Goal: Transaction & Acquisition: Purchase product/service

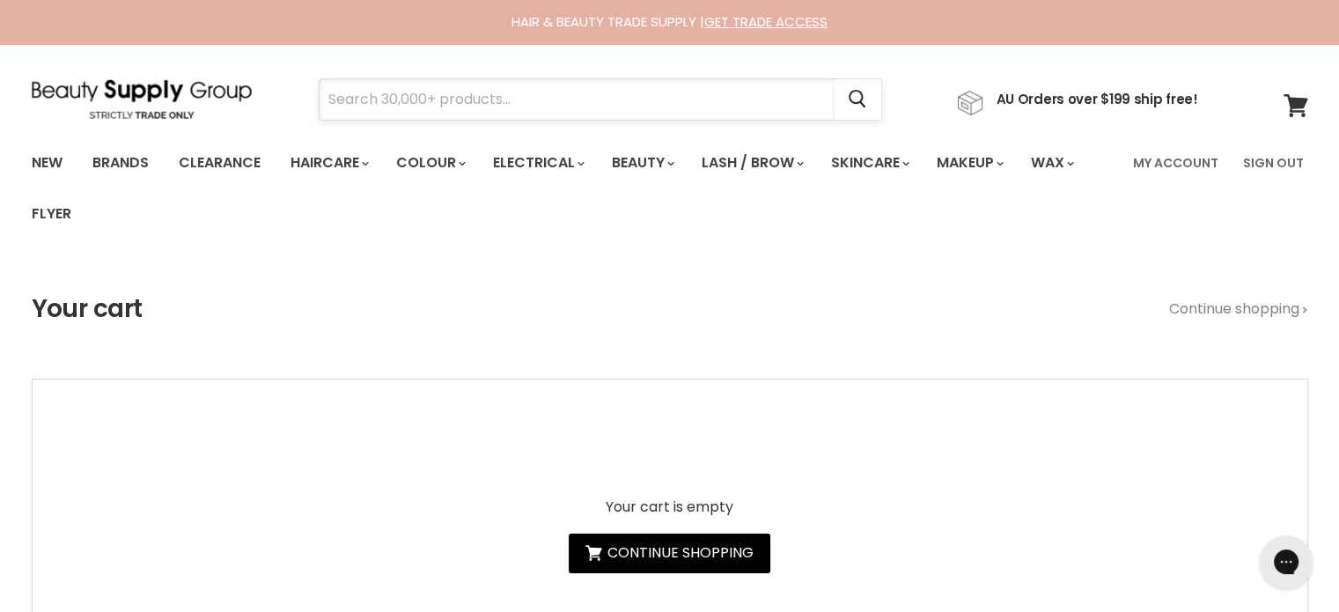
paste input "Jeval Pink-[PERSON_NAME]"
type input "Jeval Pink-[PERSON_NAME]"
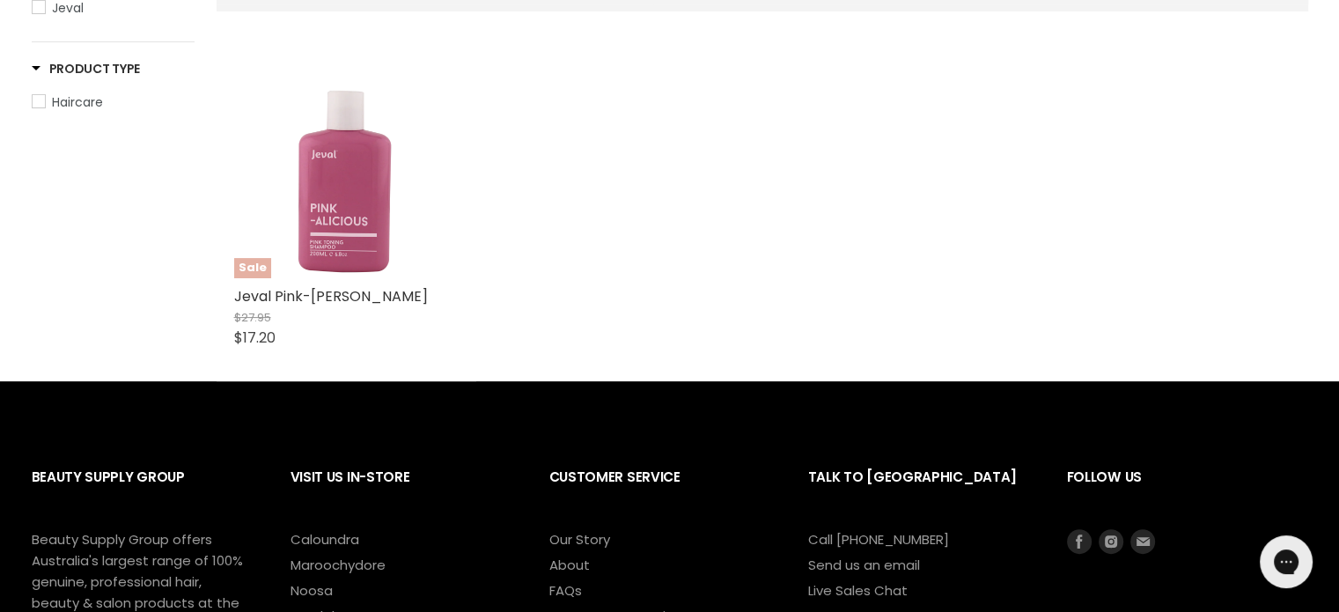
scroll to position [440, 0]
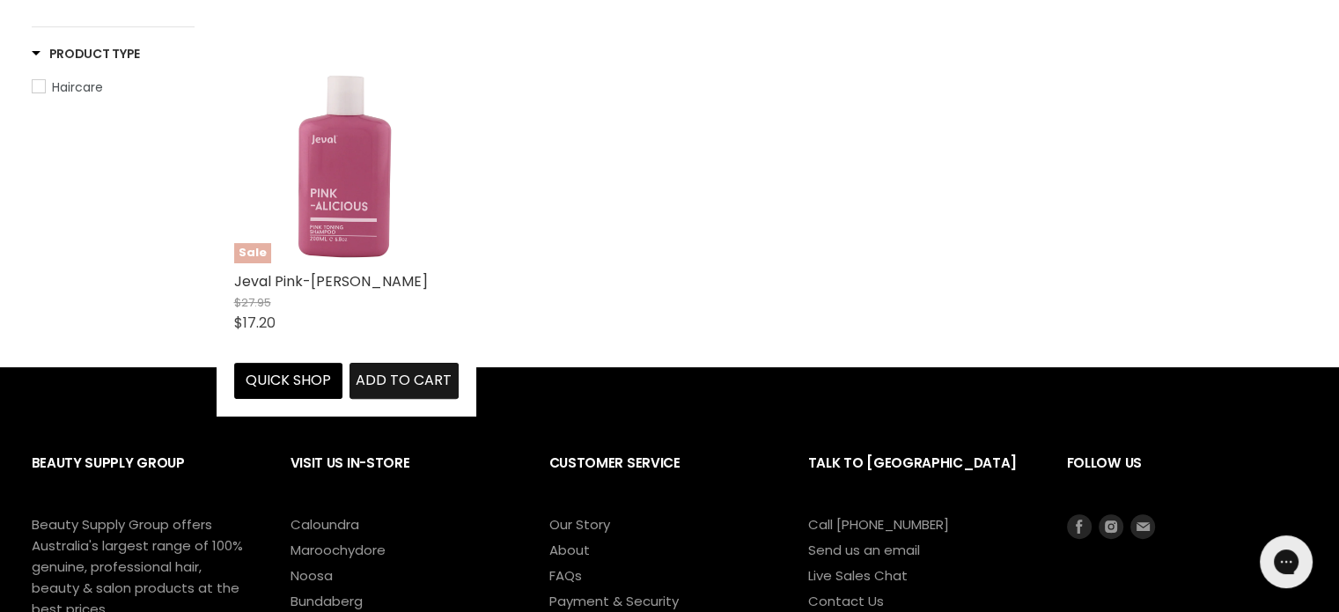
click at [387, 376] on span "Add to cart" at bounding box center [404, 380] width 96 height 20
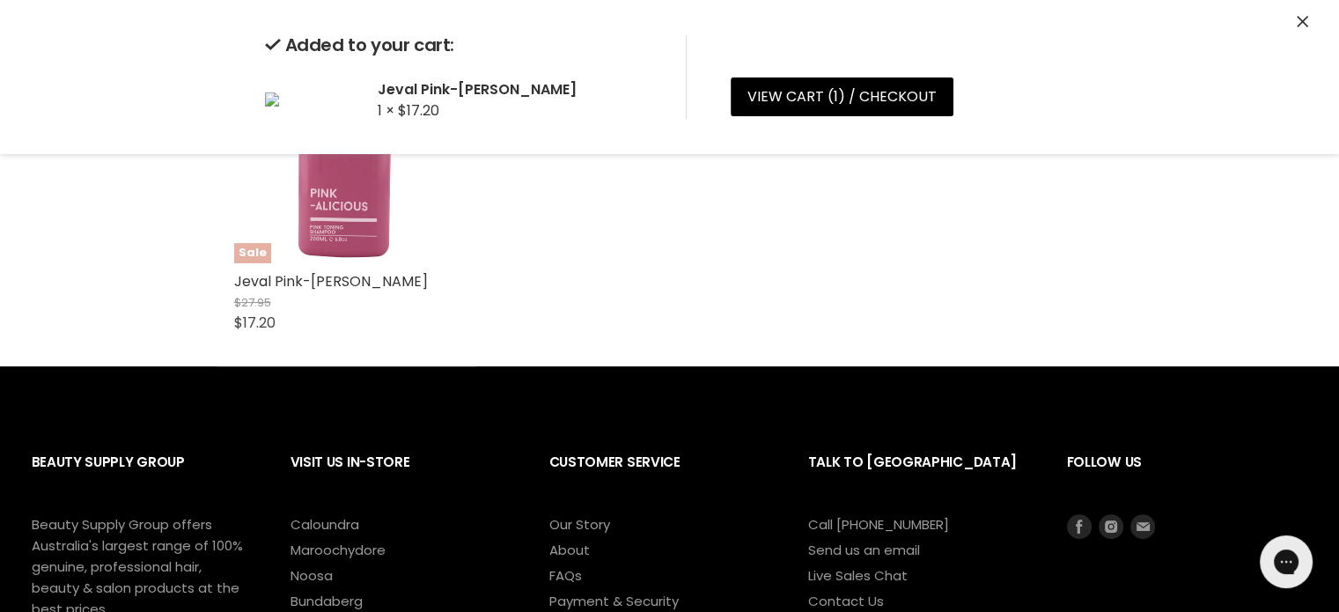
click at [1305, 20] on icon "Close" at bounding box center [1302, 21] width 11 height 11
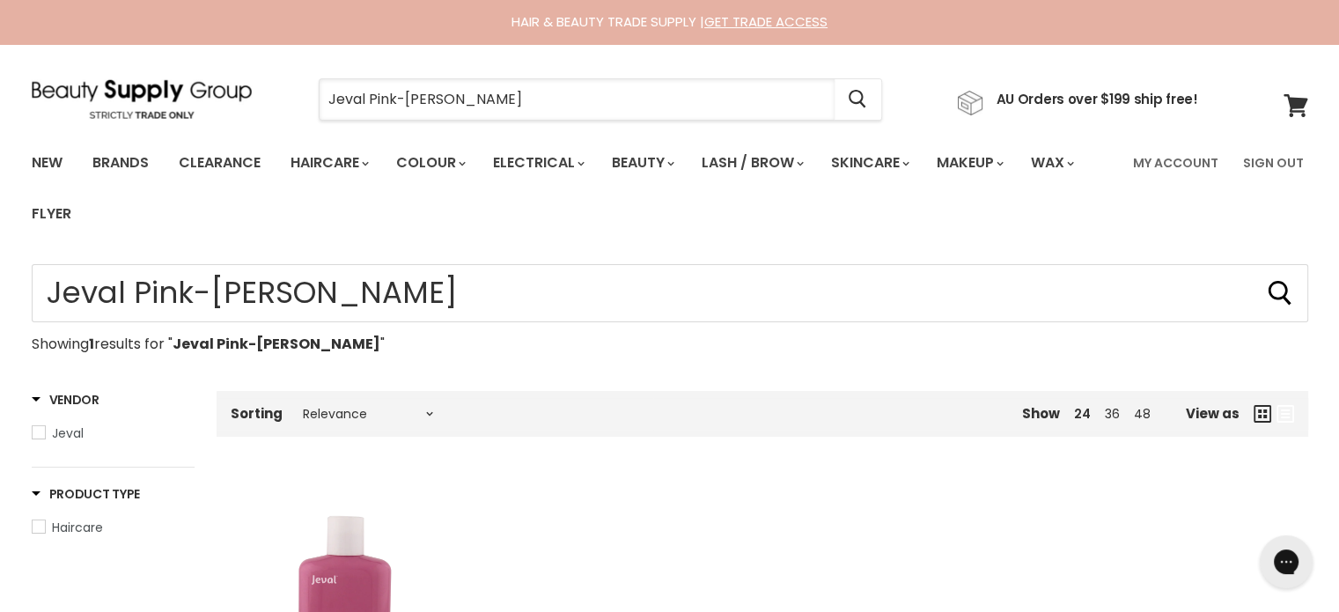
drag, startPoint x: 583, startPoint y: 80, endPoint x: 257, endPoint y: 80, distance: 325.7
click at [257, 80] on div "Jeval Pink-alicious Shampoo Cancel AU Orders over $199 ship free!" at bounding box center [615, 99] width 1167 height 40
drag, startPoint x: 432, startPoint y: 77, endPoint x: 359, endPoint y: 94, distance: 75.2
paste input "Jeval Marshmallow Leave-In Reconstructor Mousse"
type input "Jeval Marshmallow Leave-In Reconstructor Mousse"
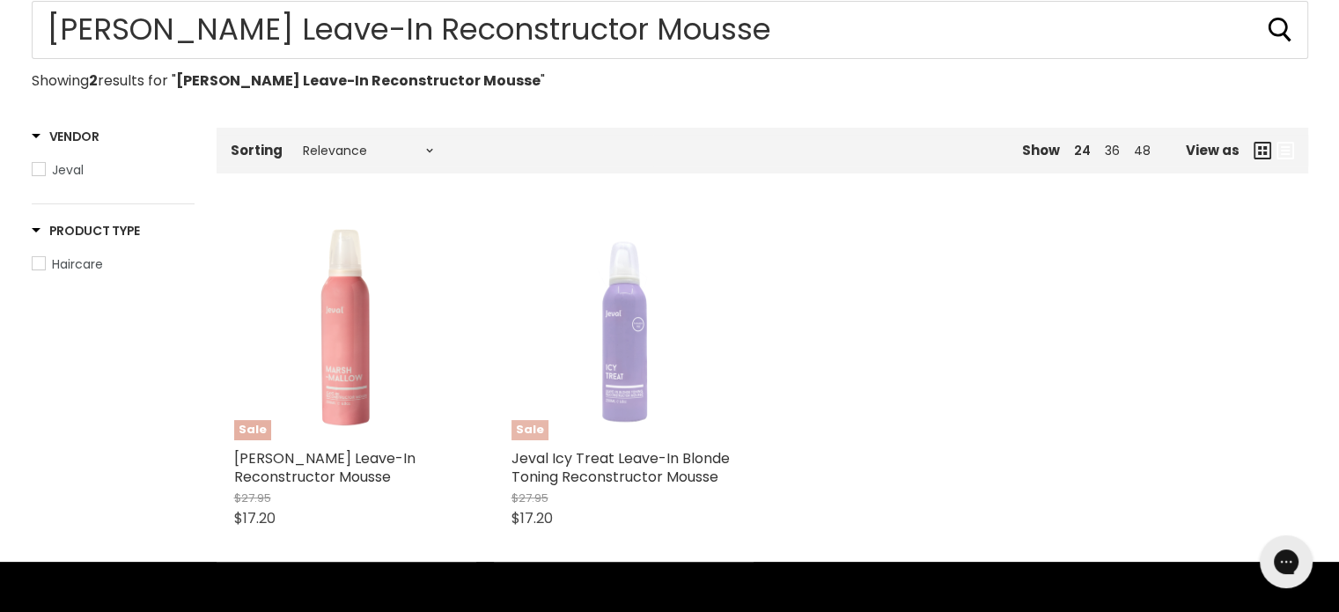
scroll to position [264, 0]
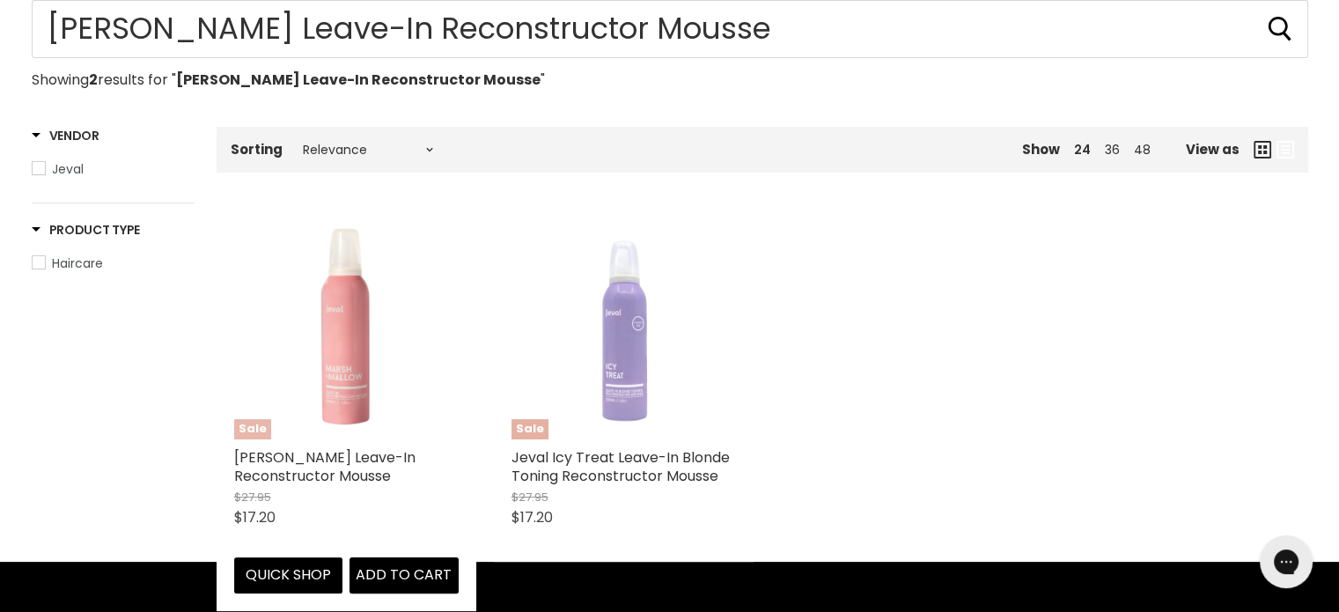
click at [366, 360] on img "Main content" at bounding box center [347, 327] width 98 height 224
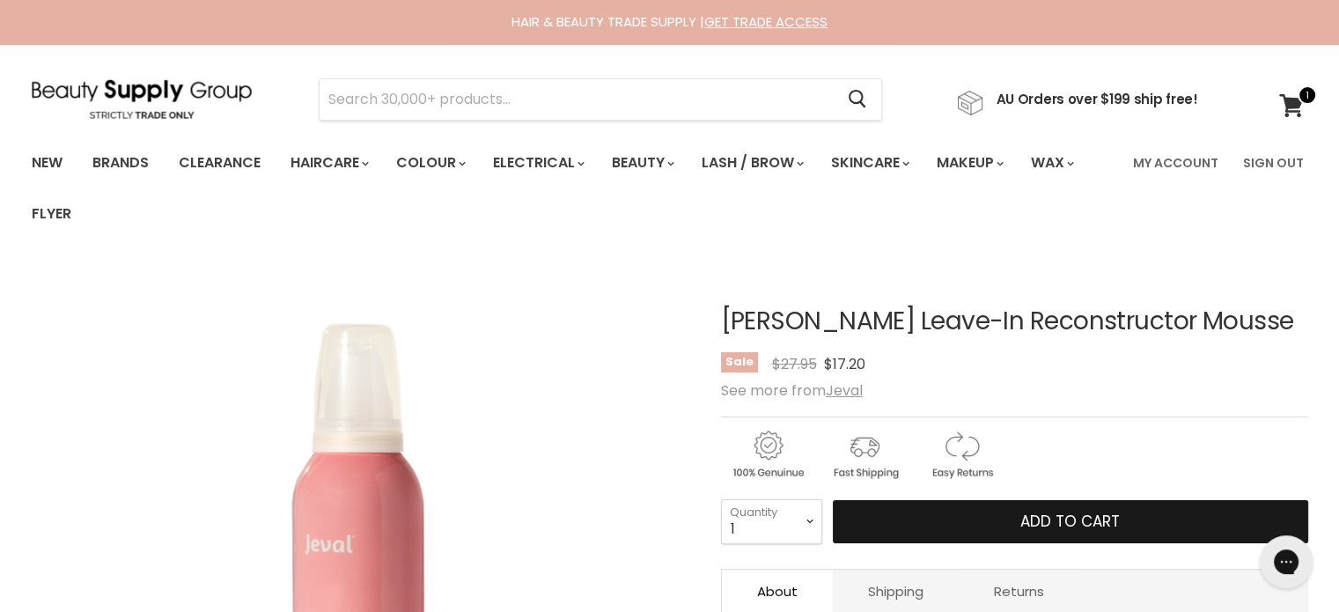
click at [1040, 535] on button "Add to cart" at bounding box center [1070, 522] width 475 height 44
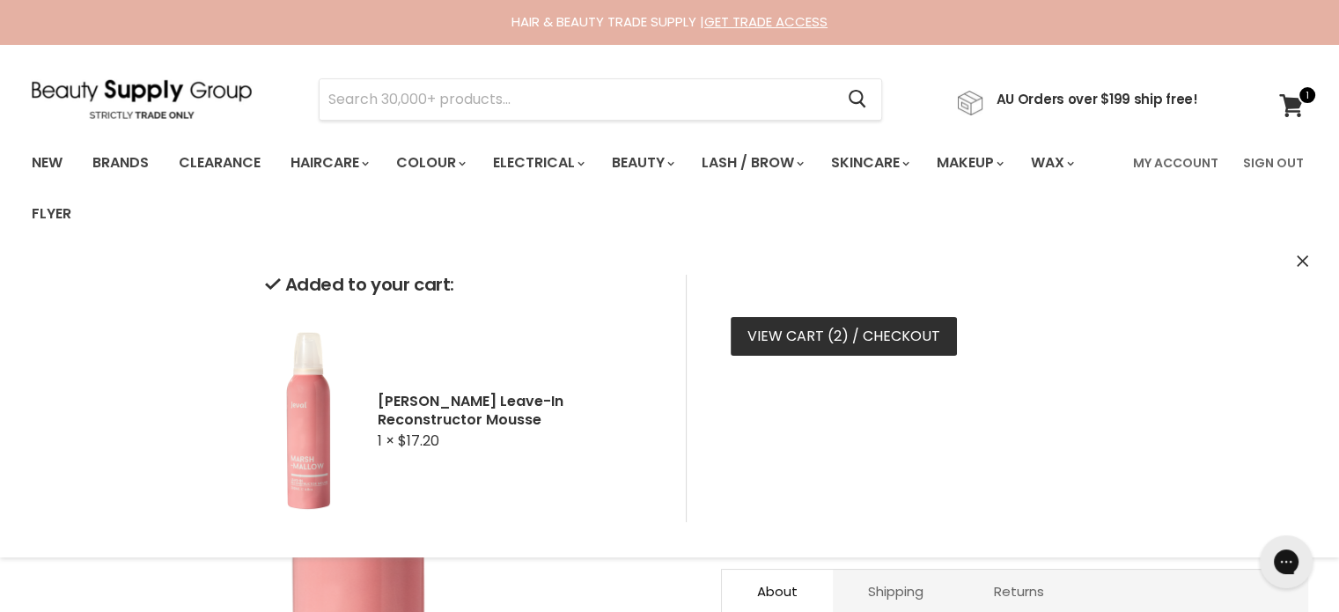
click at [845, 342] on link "View cart ( 2 ) / Checkout" at bounding box center [844, 336] width 226 height 39
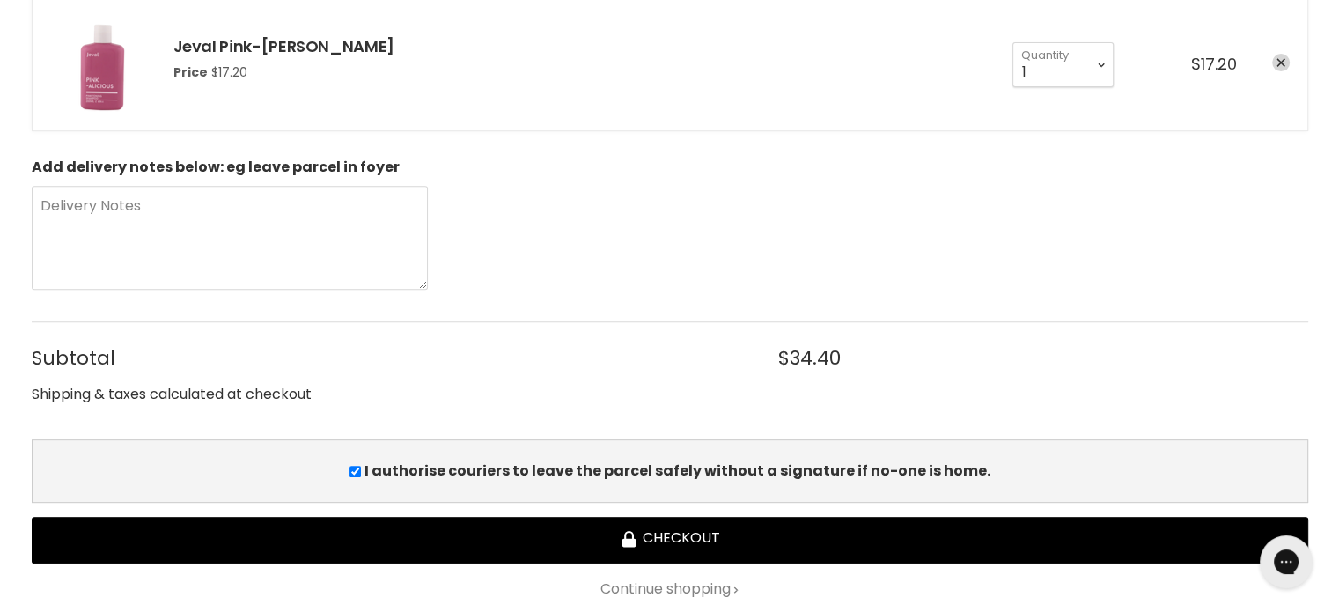
scroll to position [880, 0]
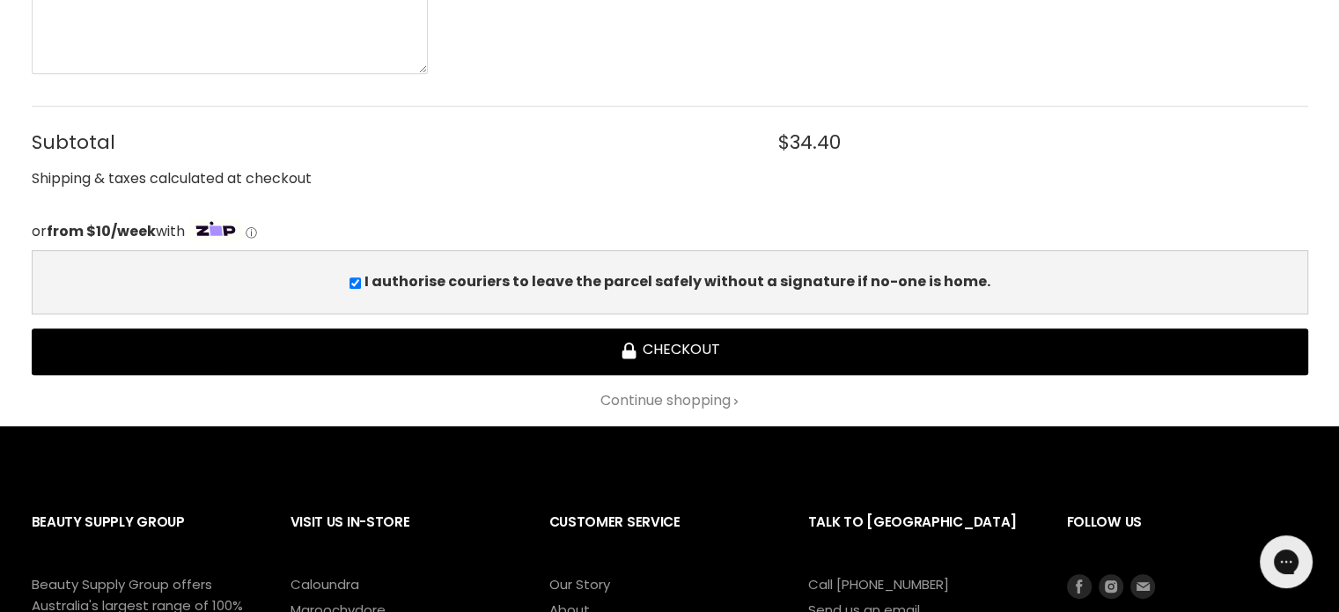
click at [673, 322] on div "Add delivery notes below: eg leave parcel in foyer Delivery Notes Subtotal $34.…" at bounding box center [670, 177] width 1277 height 466
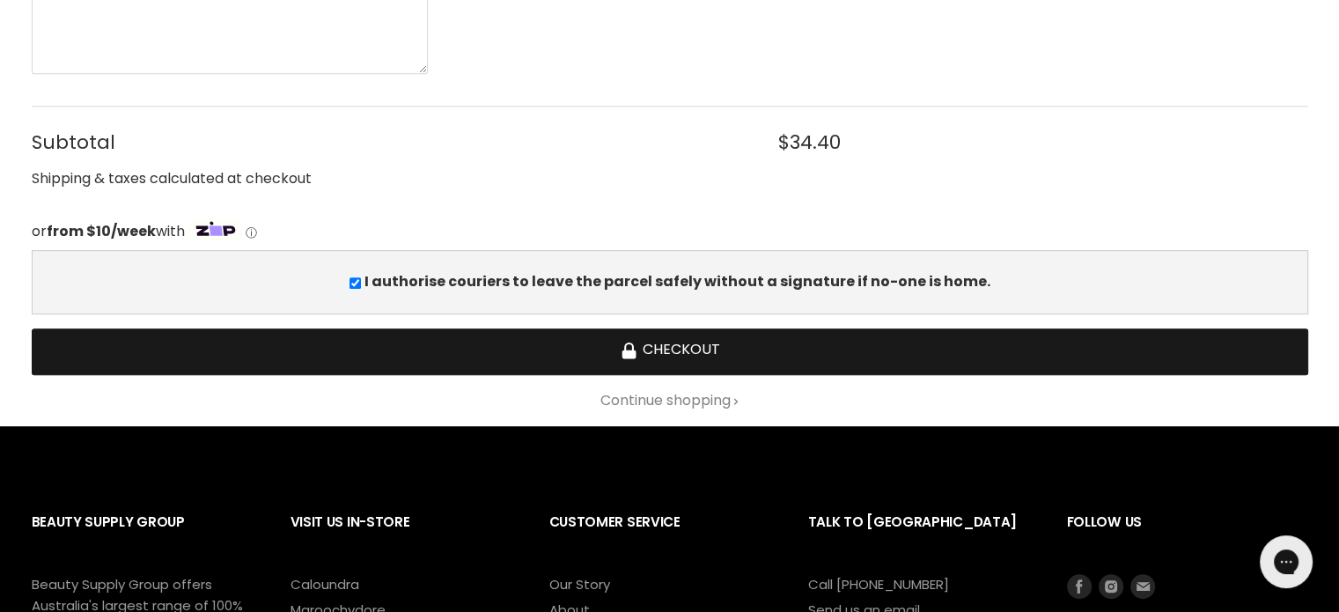
click at [667, 349] on button "Checkout" at bounding box center [670, 351] width 1277 height 47
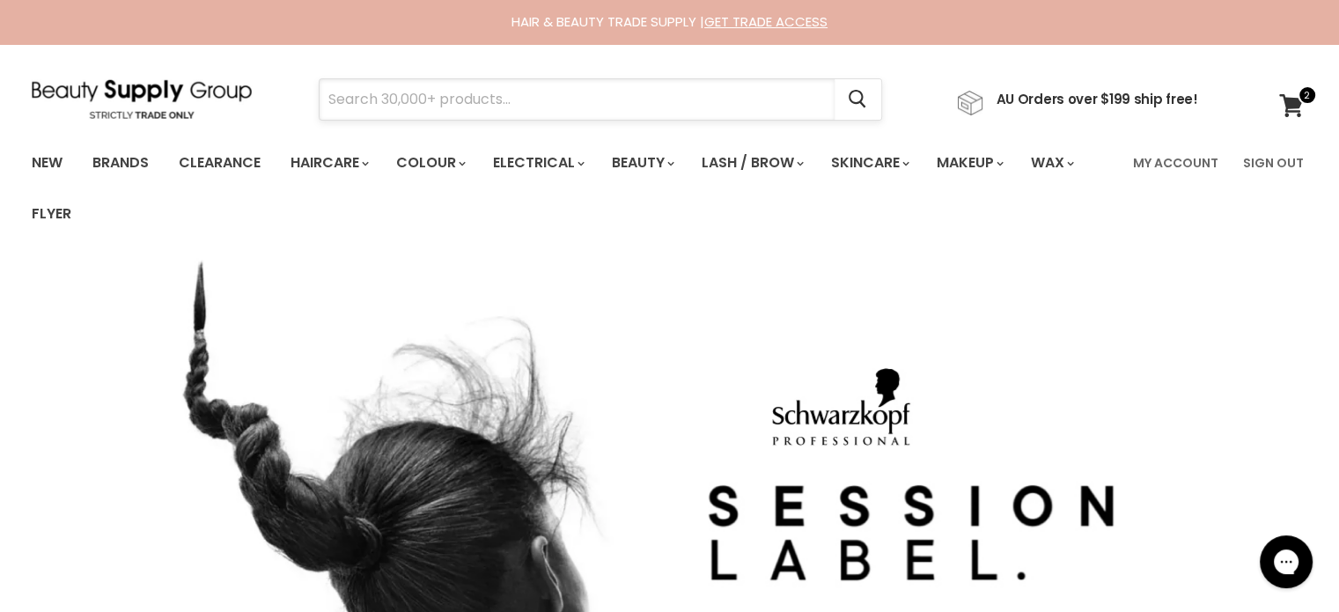
paste input "Alfaparf Milano Semi di Lino Smooth"
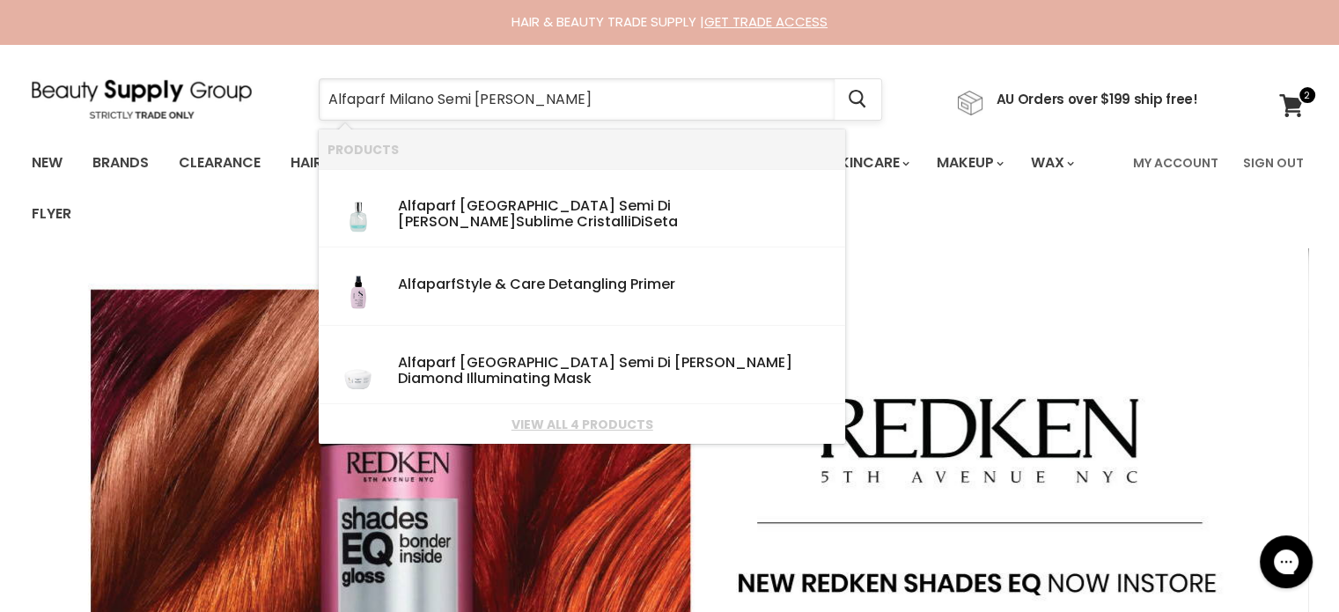
click at [439, 100] on input "Alfaparf Milano Semi di Lino Smooth" at bounding box center [577, 99] width 515 height 40
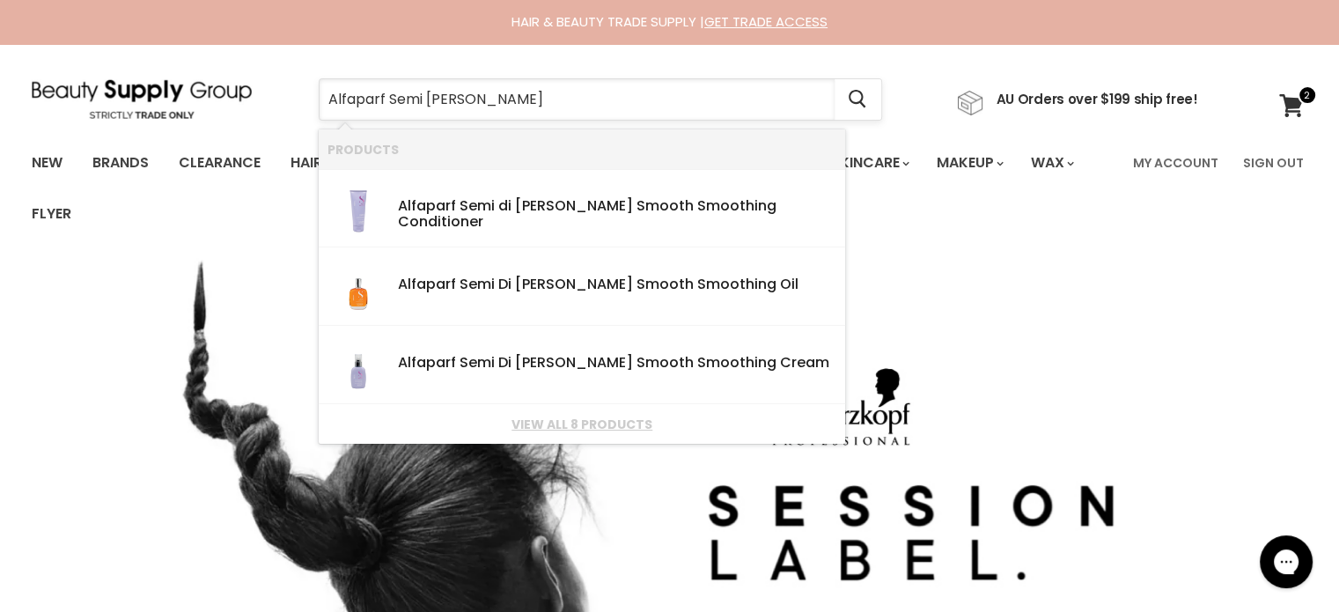
click at [556, 98] on input "Alfaparf Semi di Lino Smooth" at bounding box center [577, 99] width 515 height 40
type input "Alfaparf Semi di Lino"
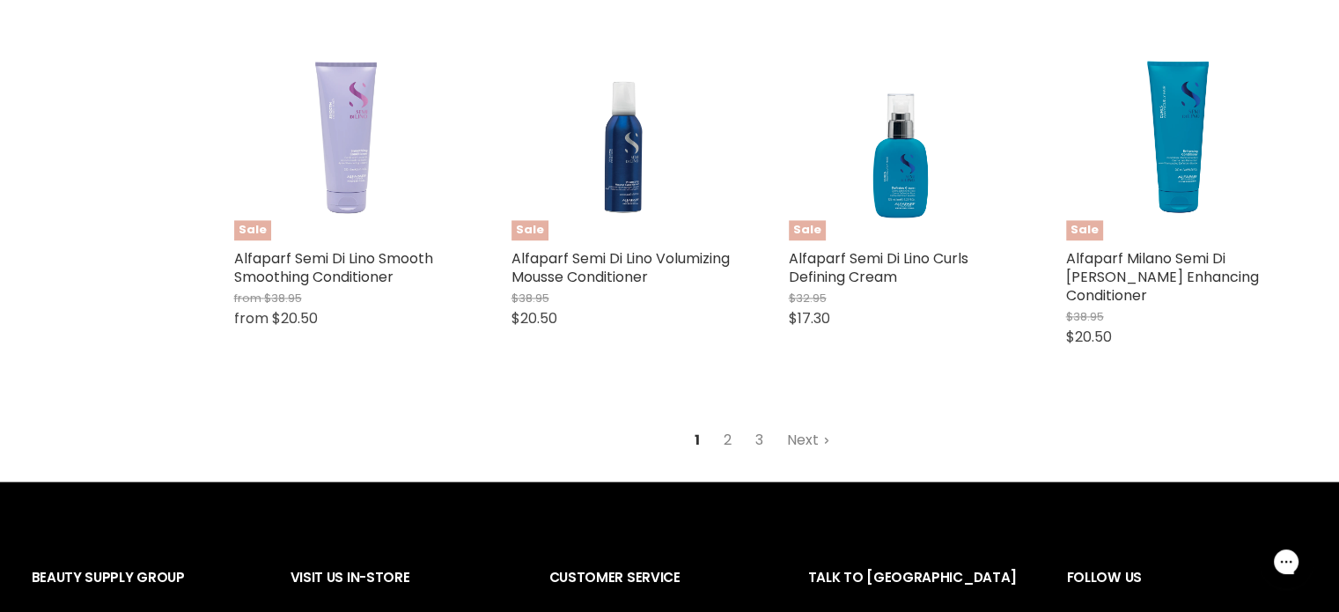
scroll to position [2465, 0]
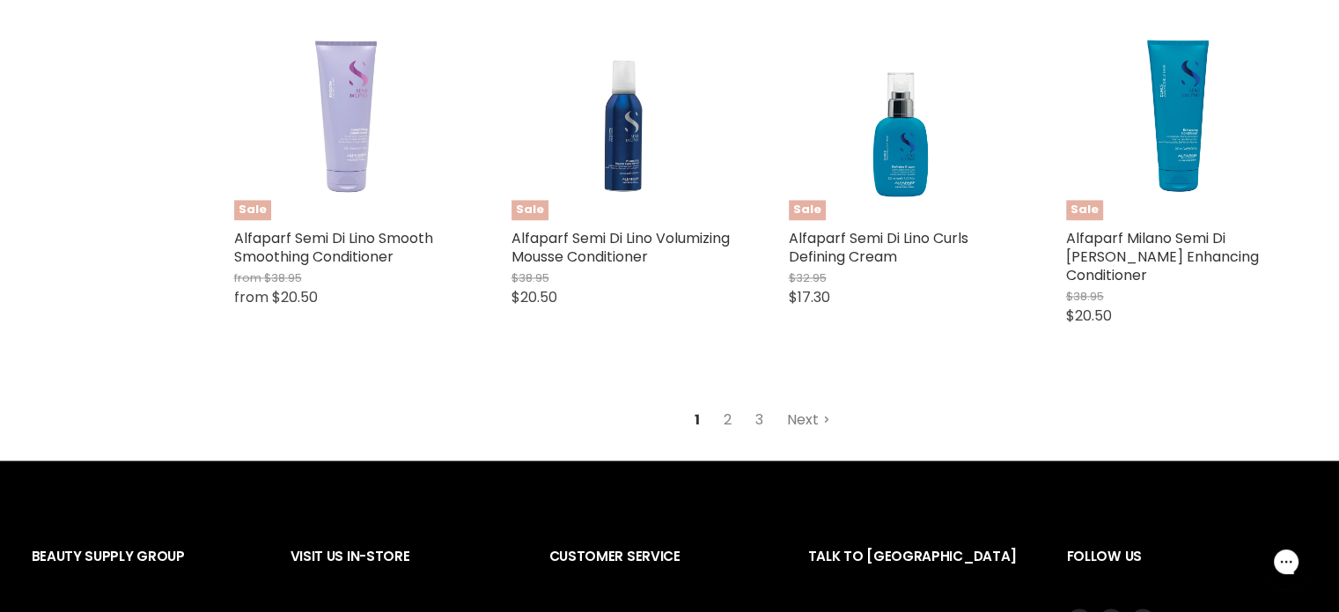
click at [806, 406] on link "Next" at bounding box center [808, 420] width 63 height 32
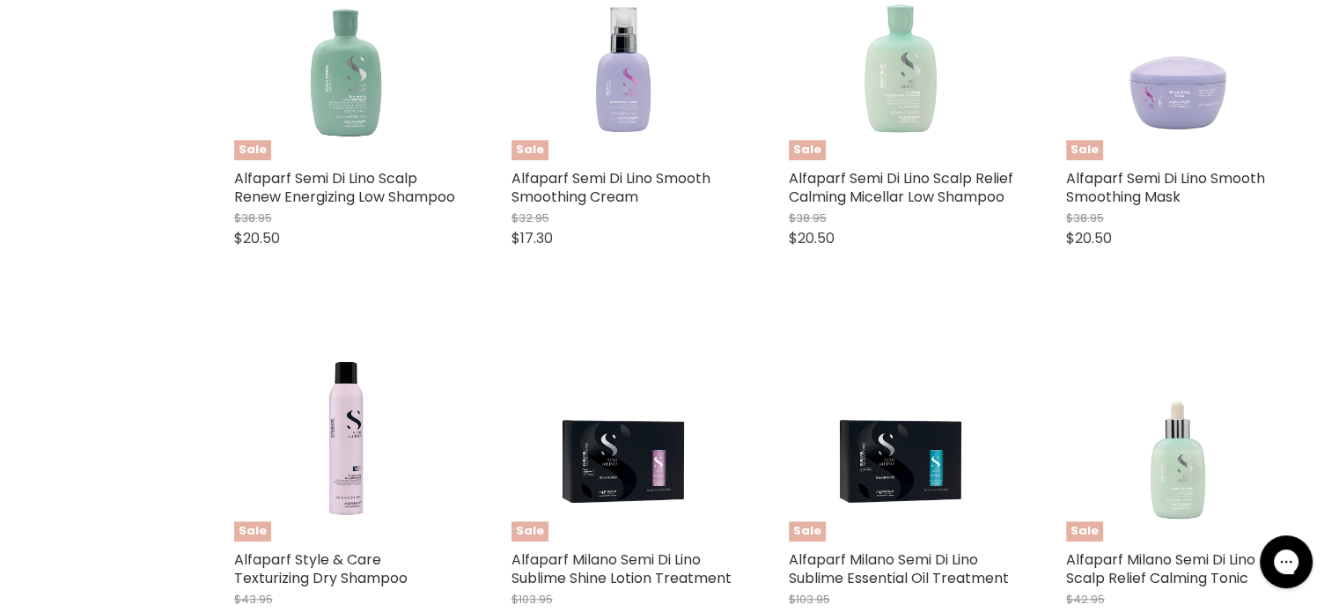
scroll to position [1737, 0]
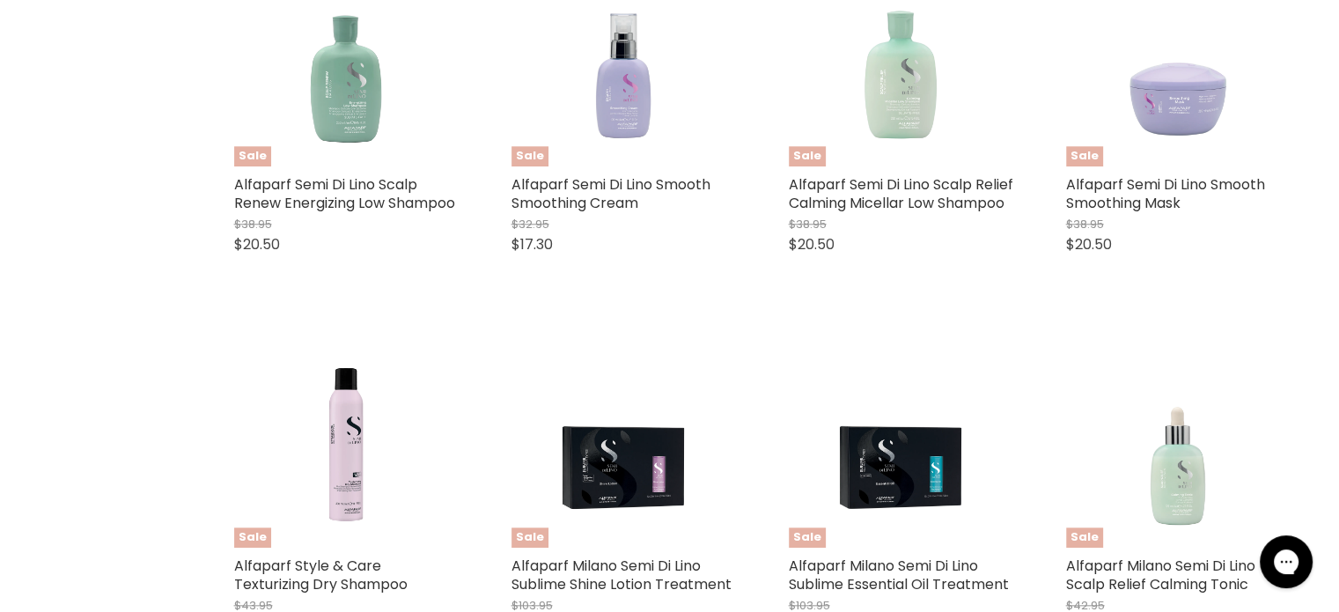
drag, startPoint x: 1216, startPoint y: 321, endPoint x: 1480, endPoint y: 418, distance: 281.3
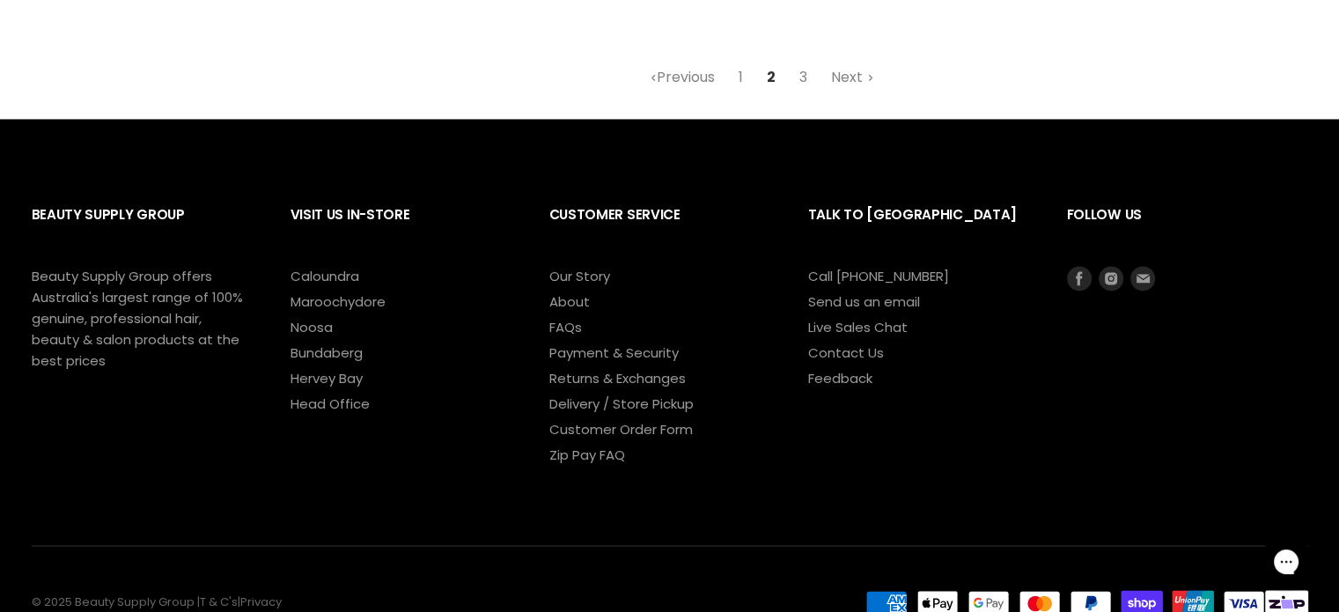
scroll to position [2793, 0]
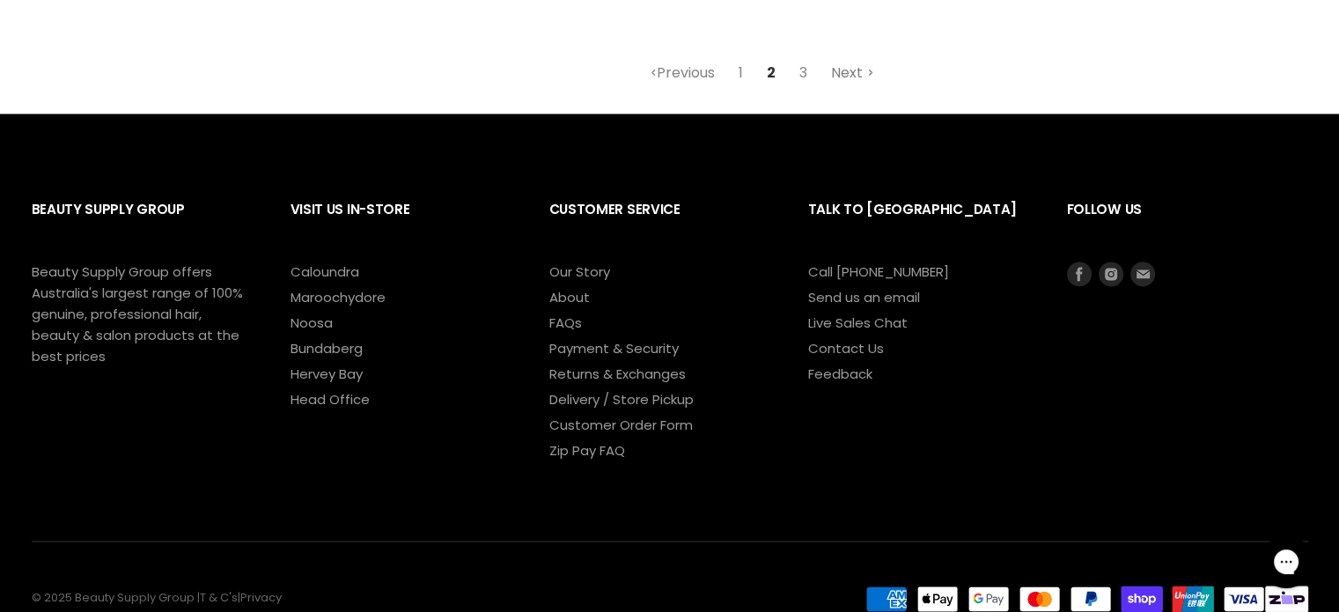
click at [856, 89] on link "Next" at bounding box center [852, 73] width 63 height 32
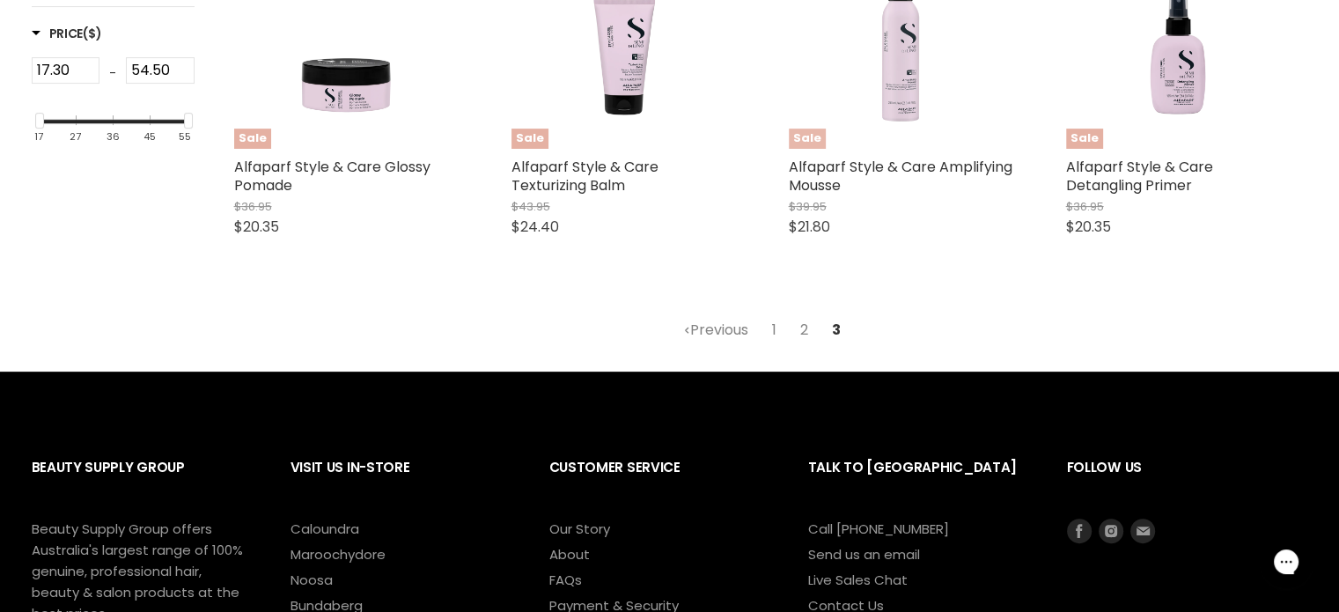
scroll to position [416, 0]
